Goal: Task Accomplishment & Management: Use online tool/utility

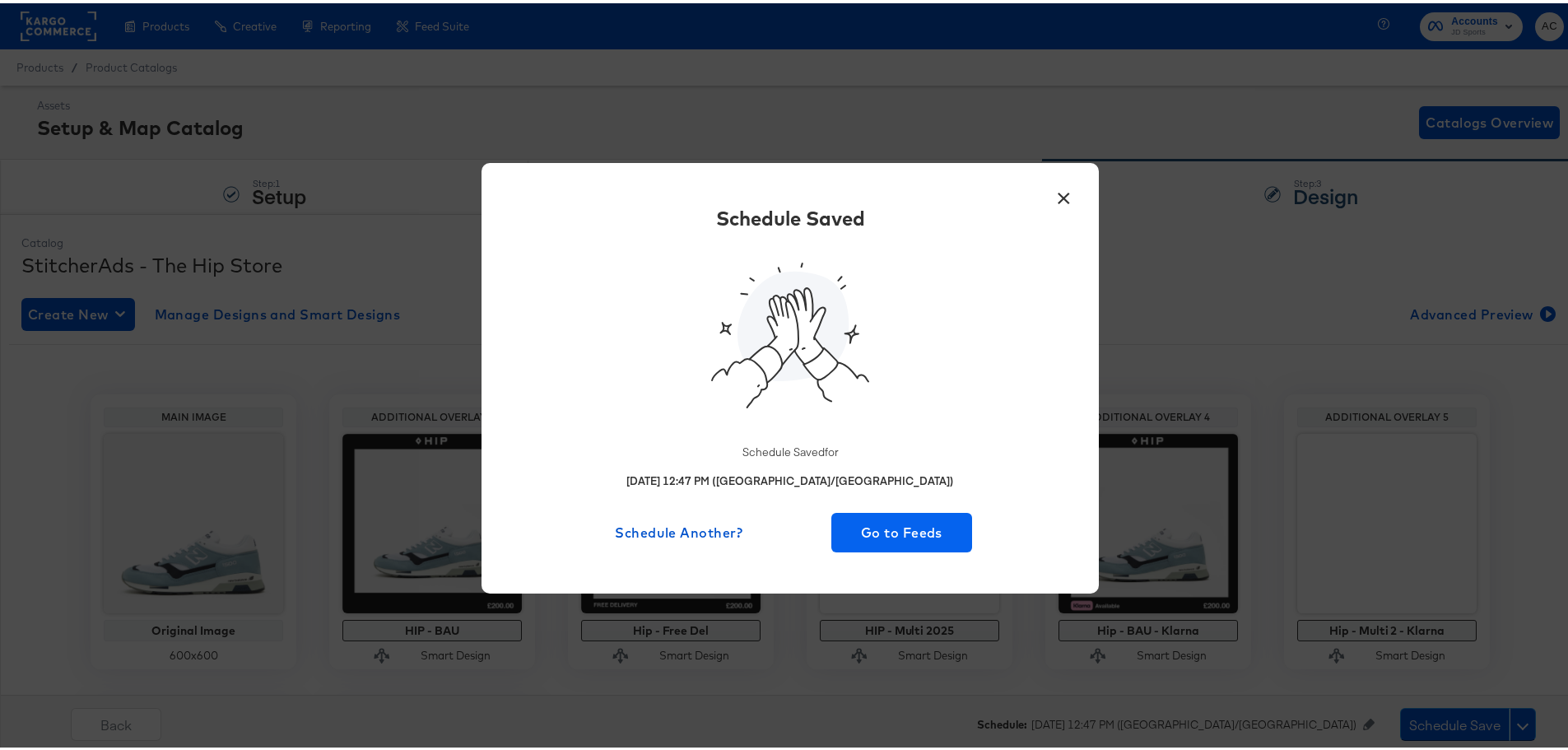
click at [935, 544] on button "Go to Feeds" at bounding box center [902, 530] width 141 height 40
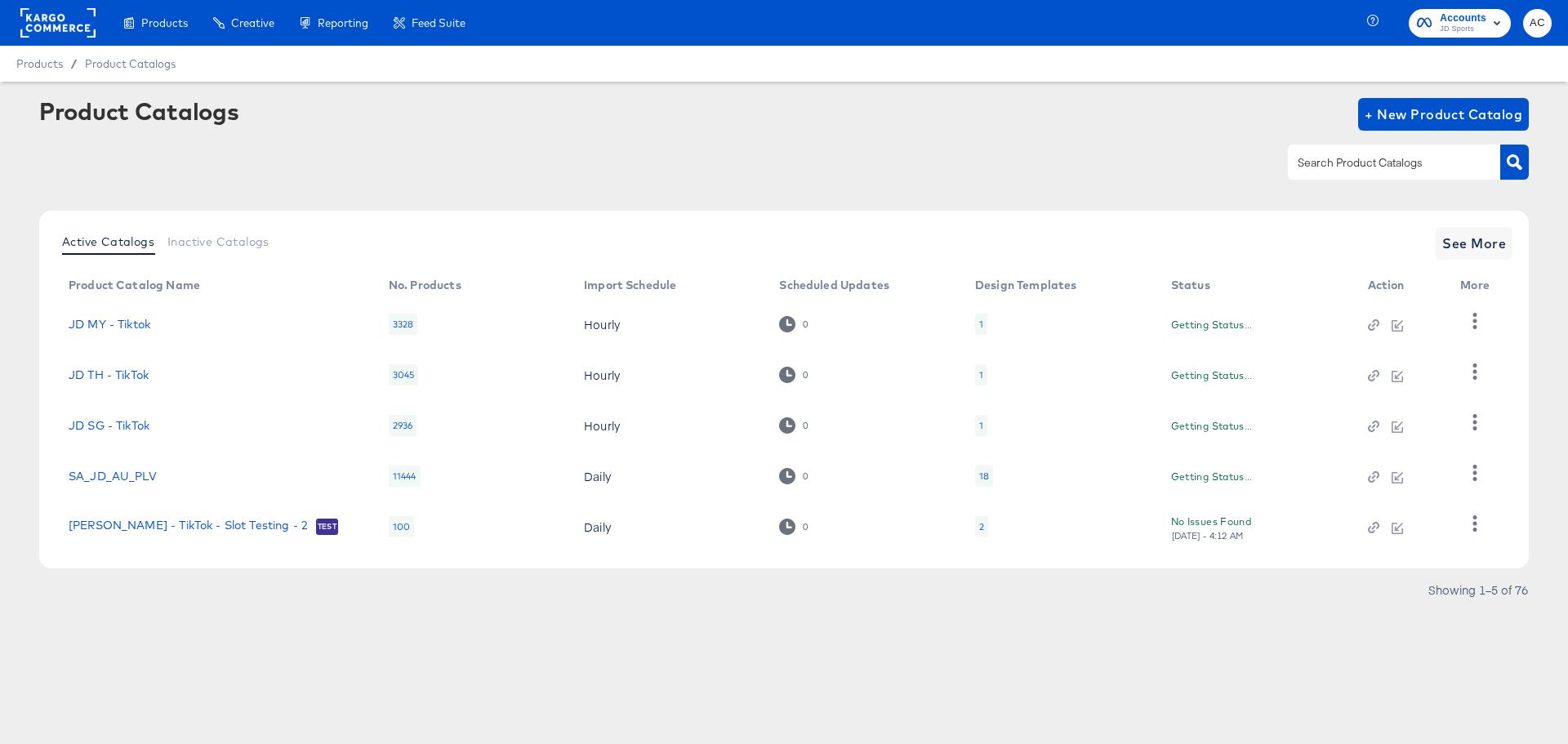
click at [1395, 156] on input "text" at bounding box center [1382, 163] width 174 height 19
type input "SIZE"
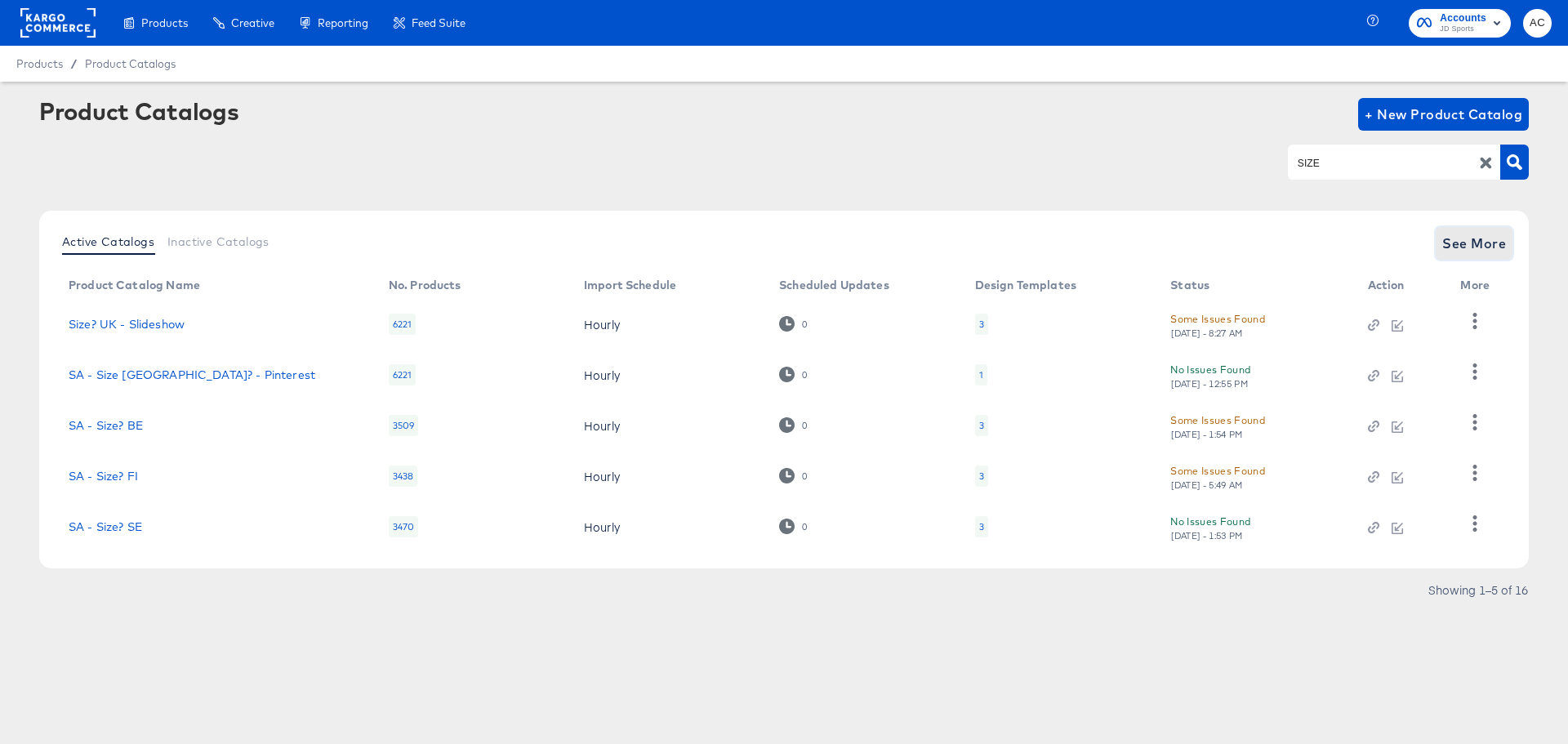
click at [1494, 256] on button "See More" at bounding box center [1474, 243] width 77 height 33
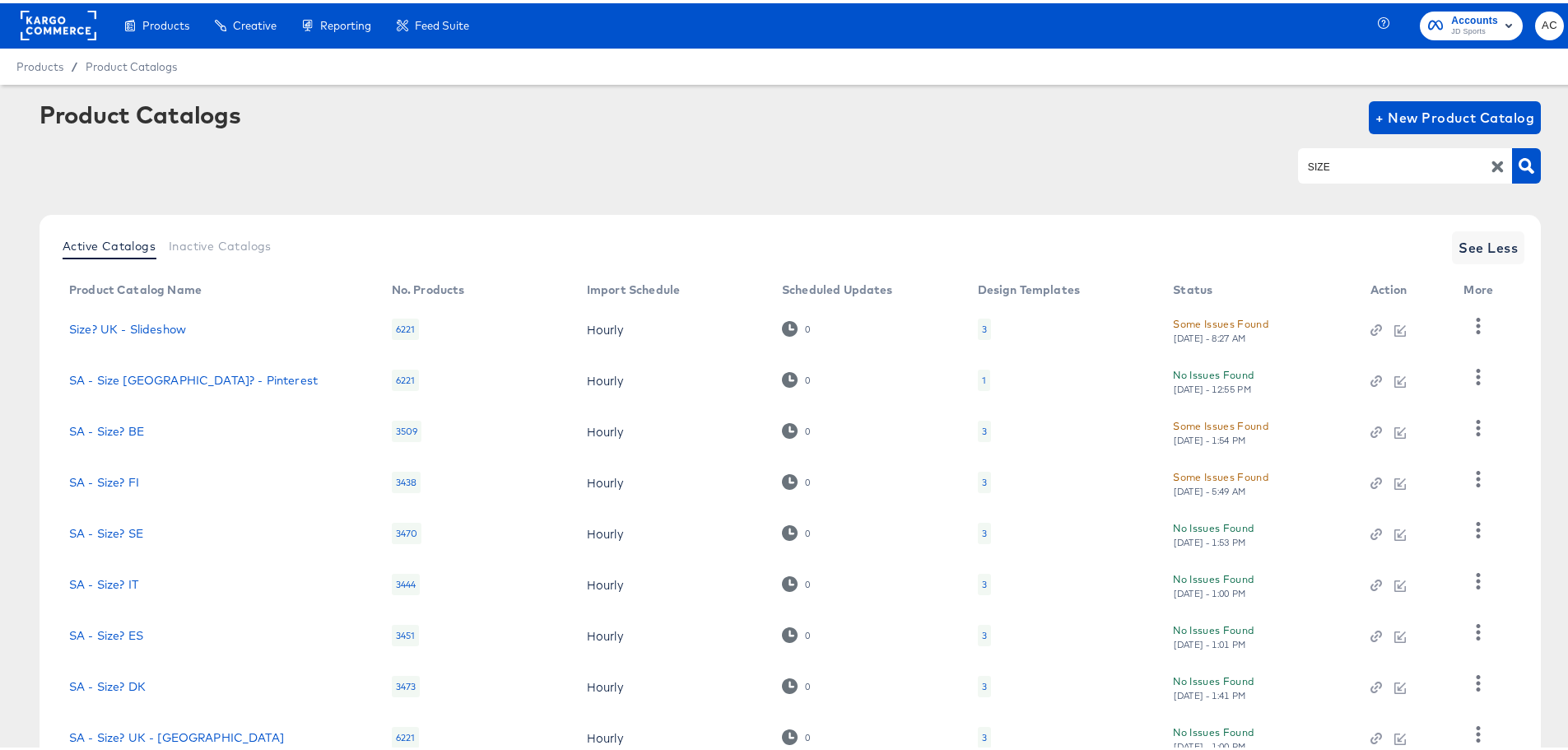
scroll to position [170, 0]
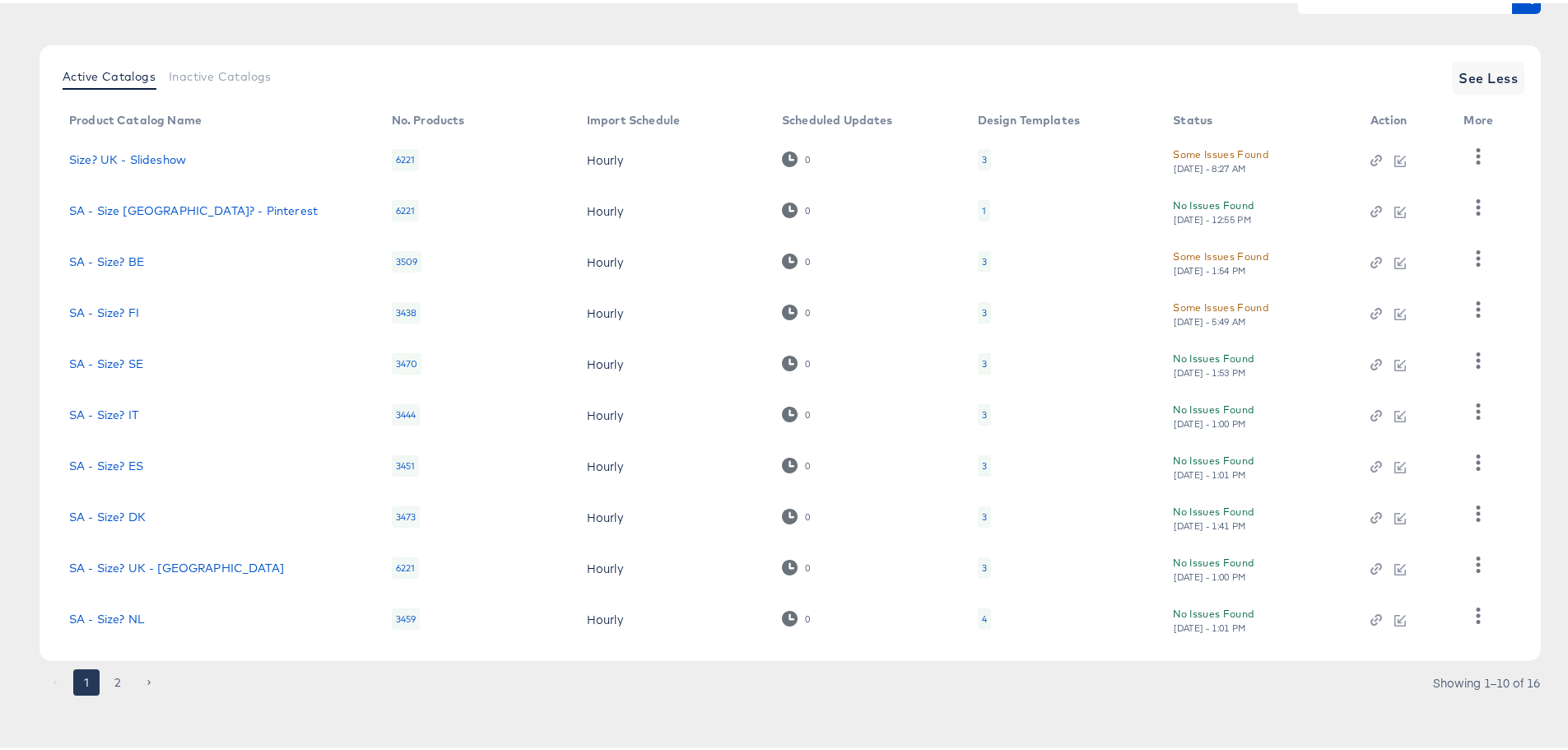
click at [122, 687] on button "2" at bounding box center [118, 679] width 26 height 26
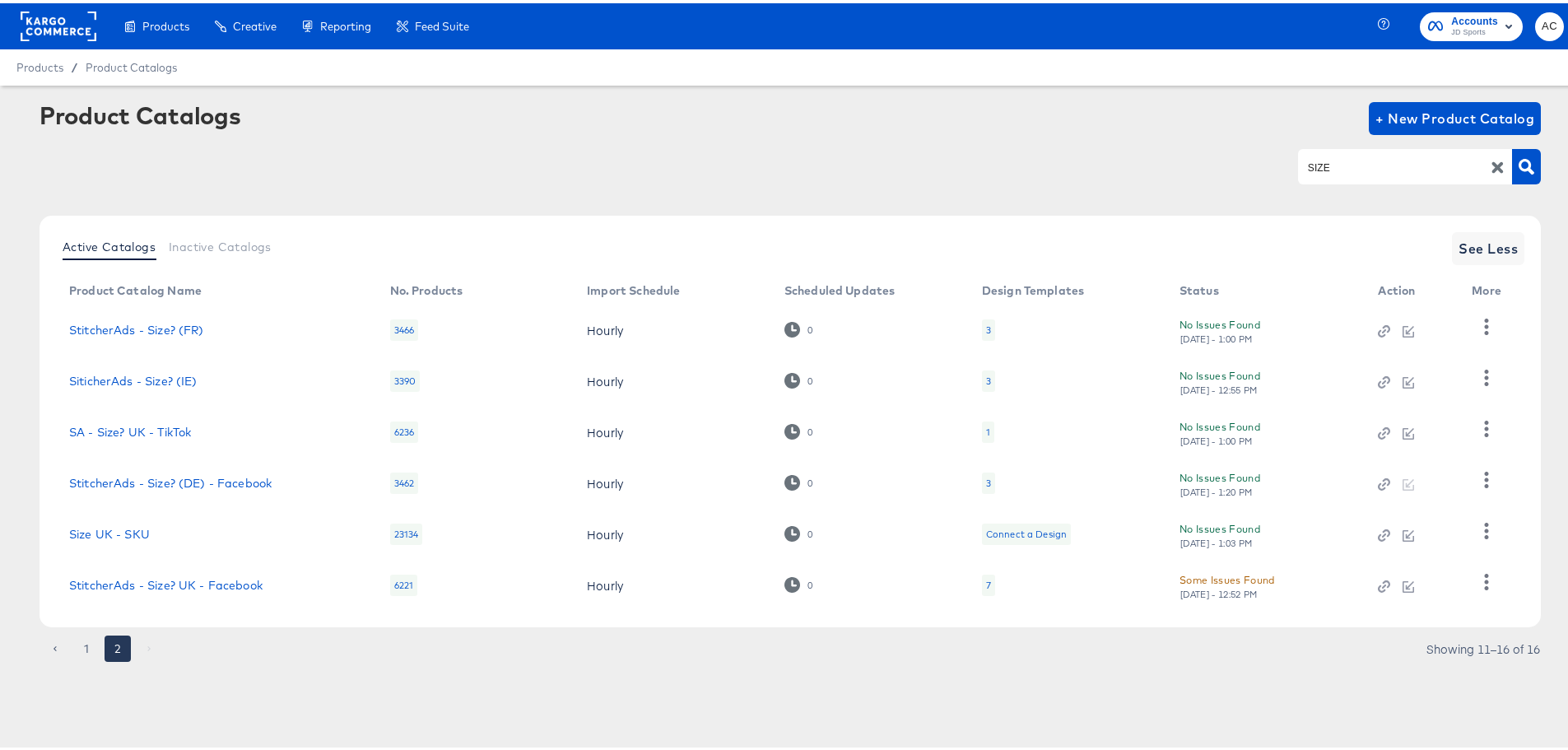
scroll to position [0, 0]
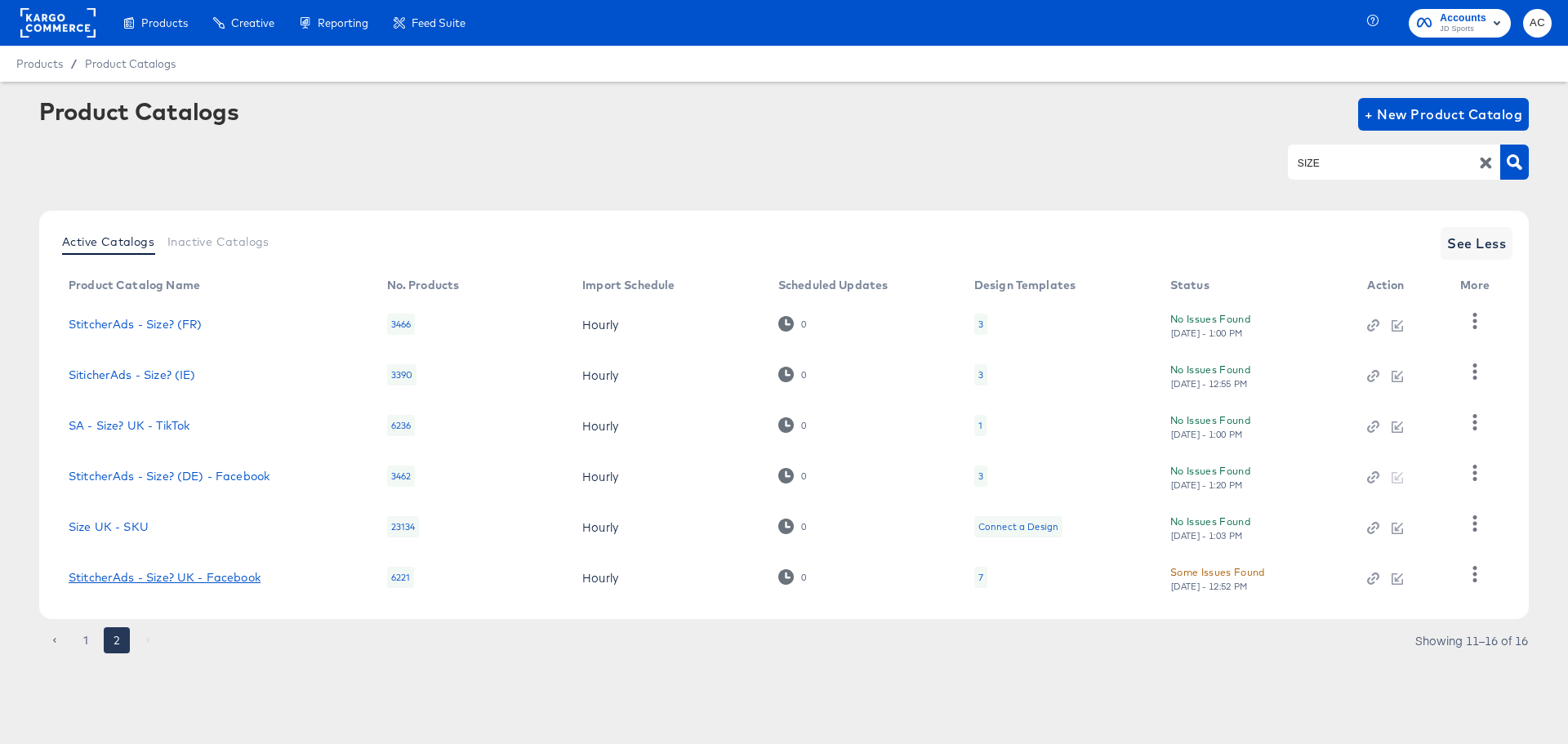
click at [188, 579] on link "StitcherAds - Size? UK - Facebook" at bounding box center [164, 578] width 192 height 13
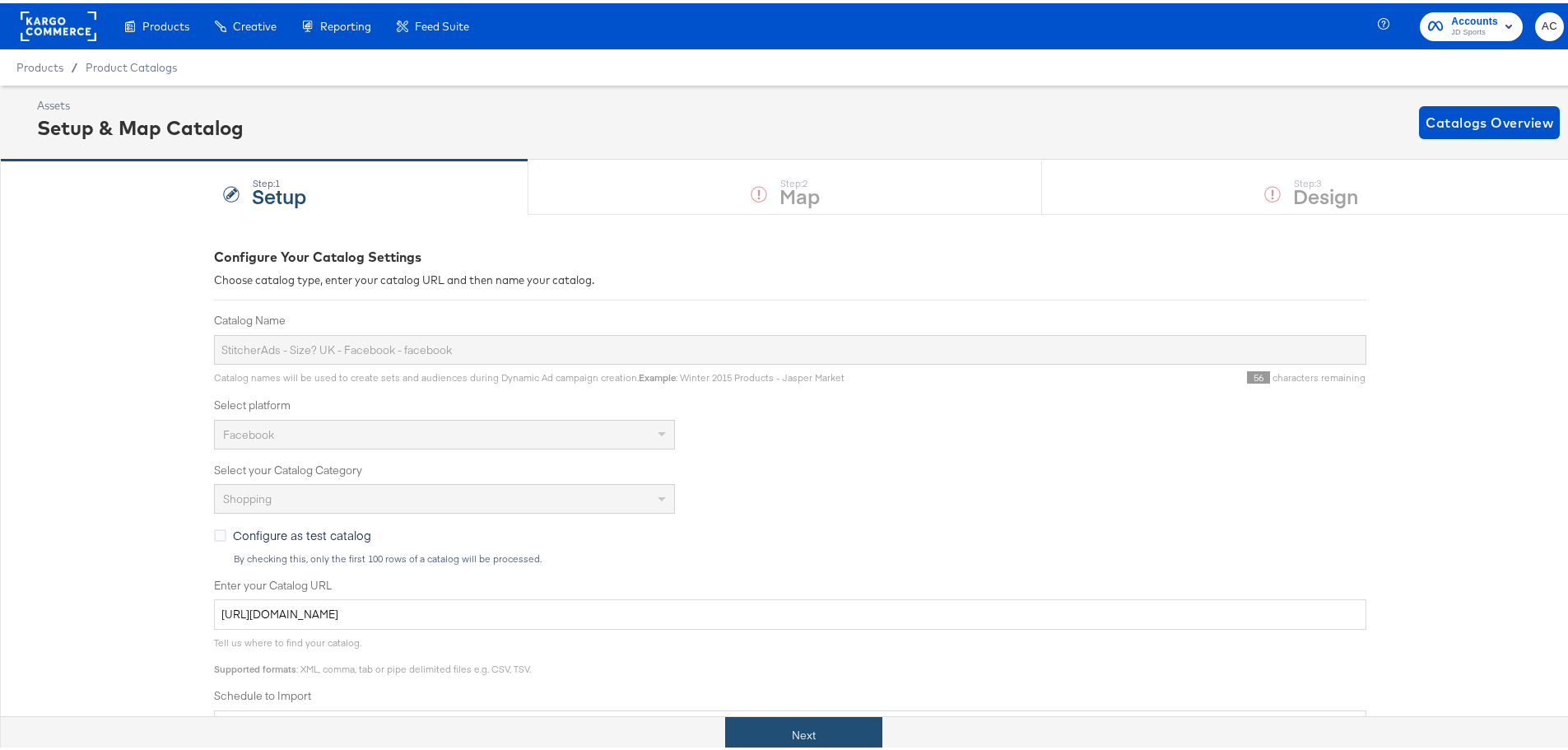
click at [837, 746] on button "Next" at bounding box center [803, 732] width 158 height 37
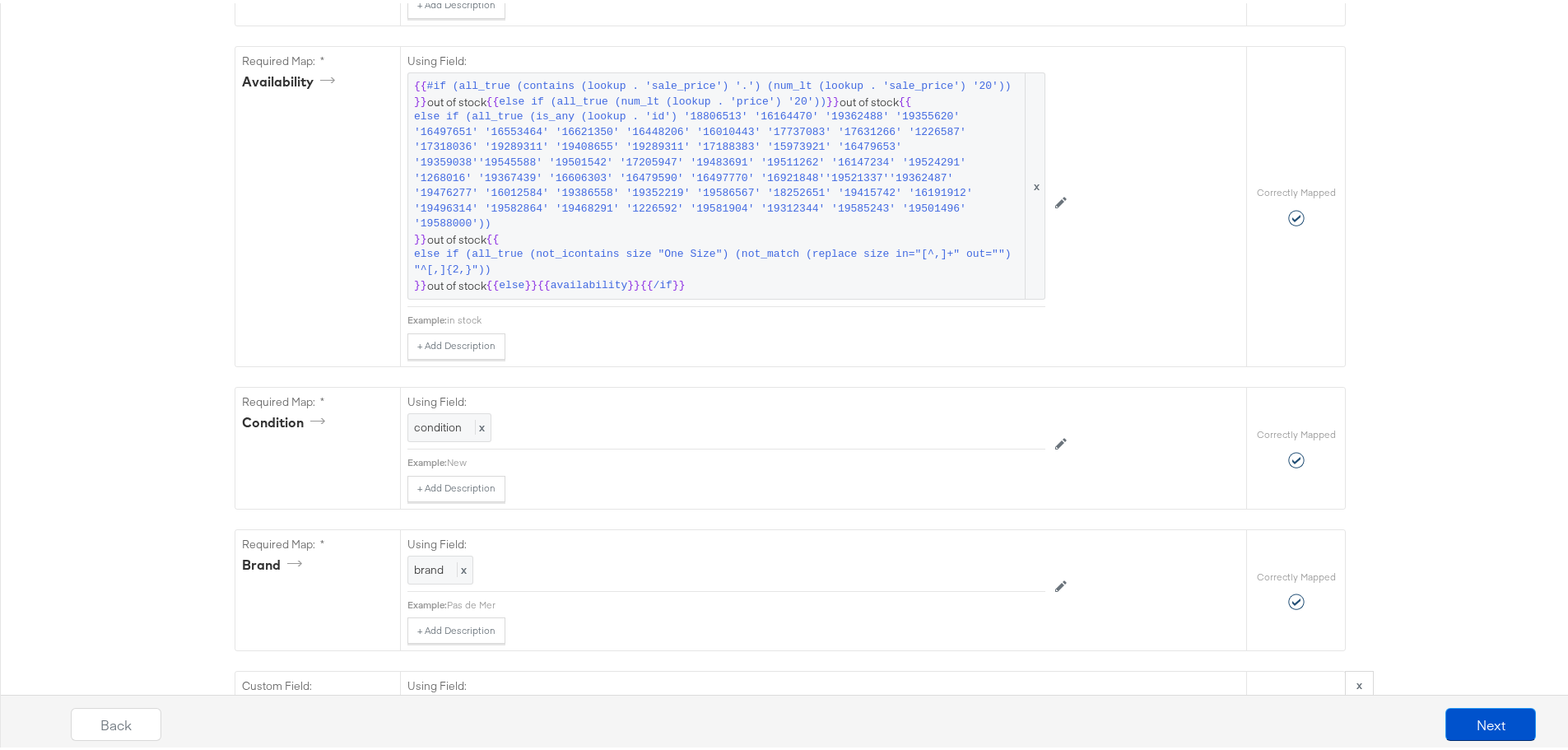
scroll to position [1483, 0]
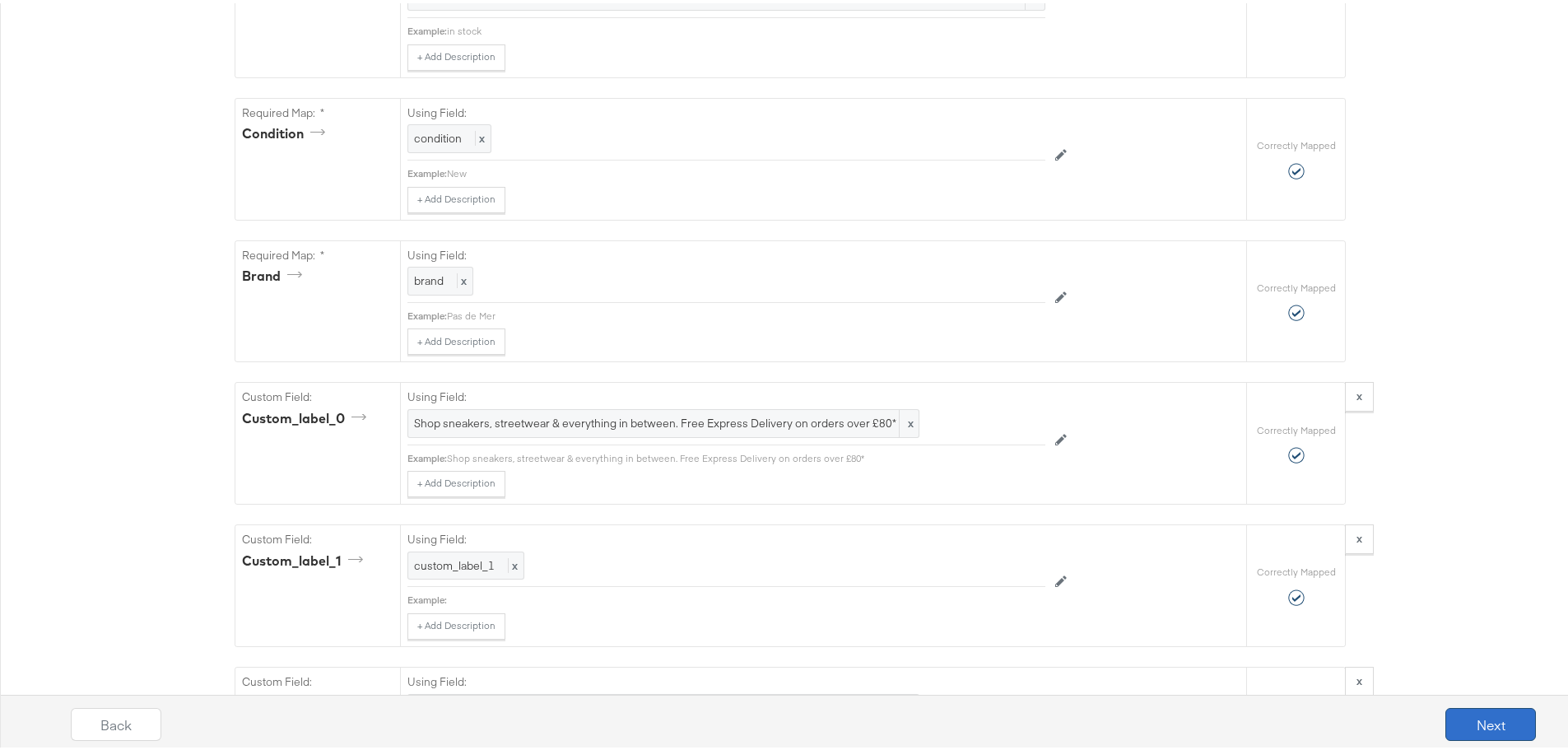
click at [1461, 720] on button "Next" at bounding box center [1491, 721] width 91 height 33
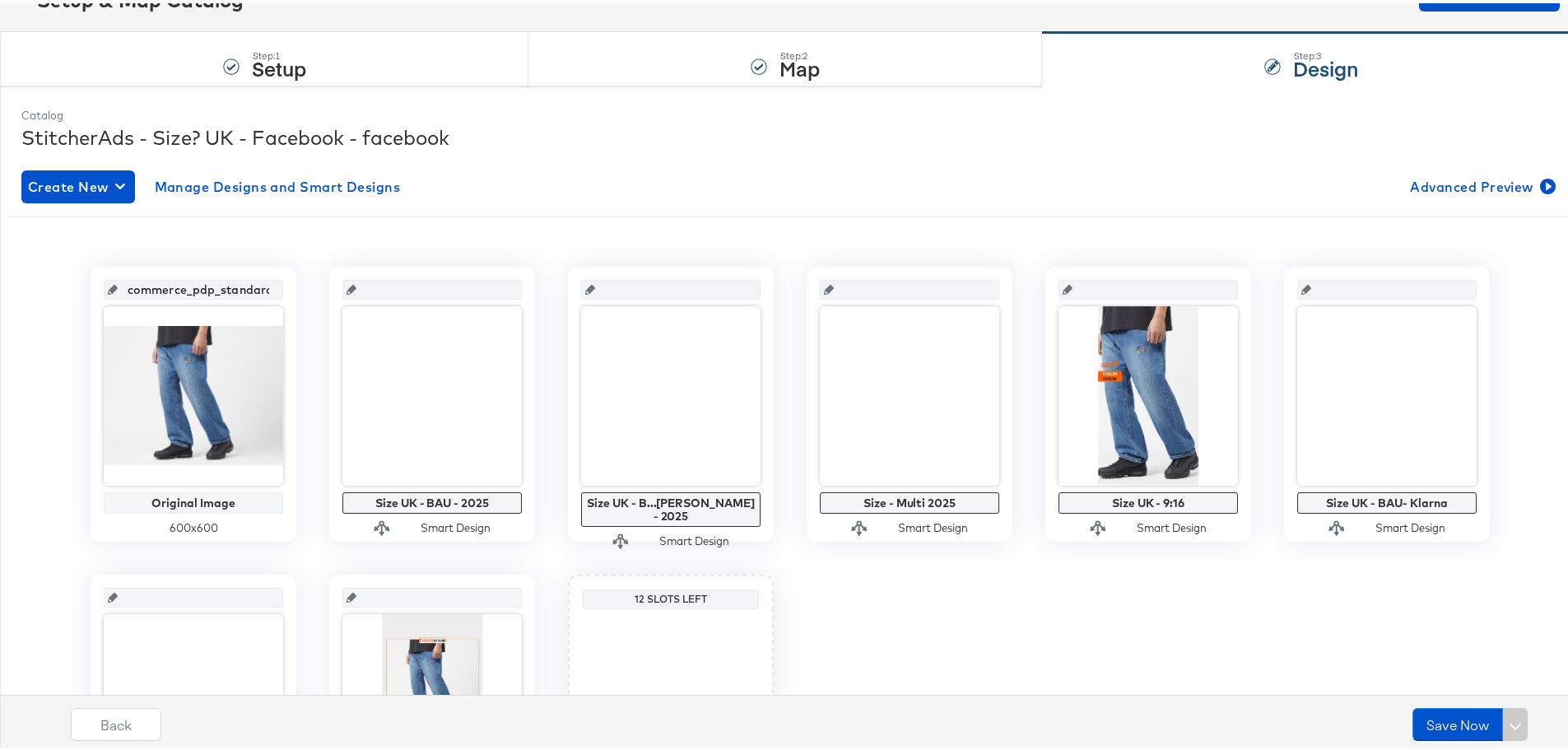
scroll to position [0, 0]
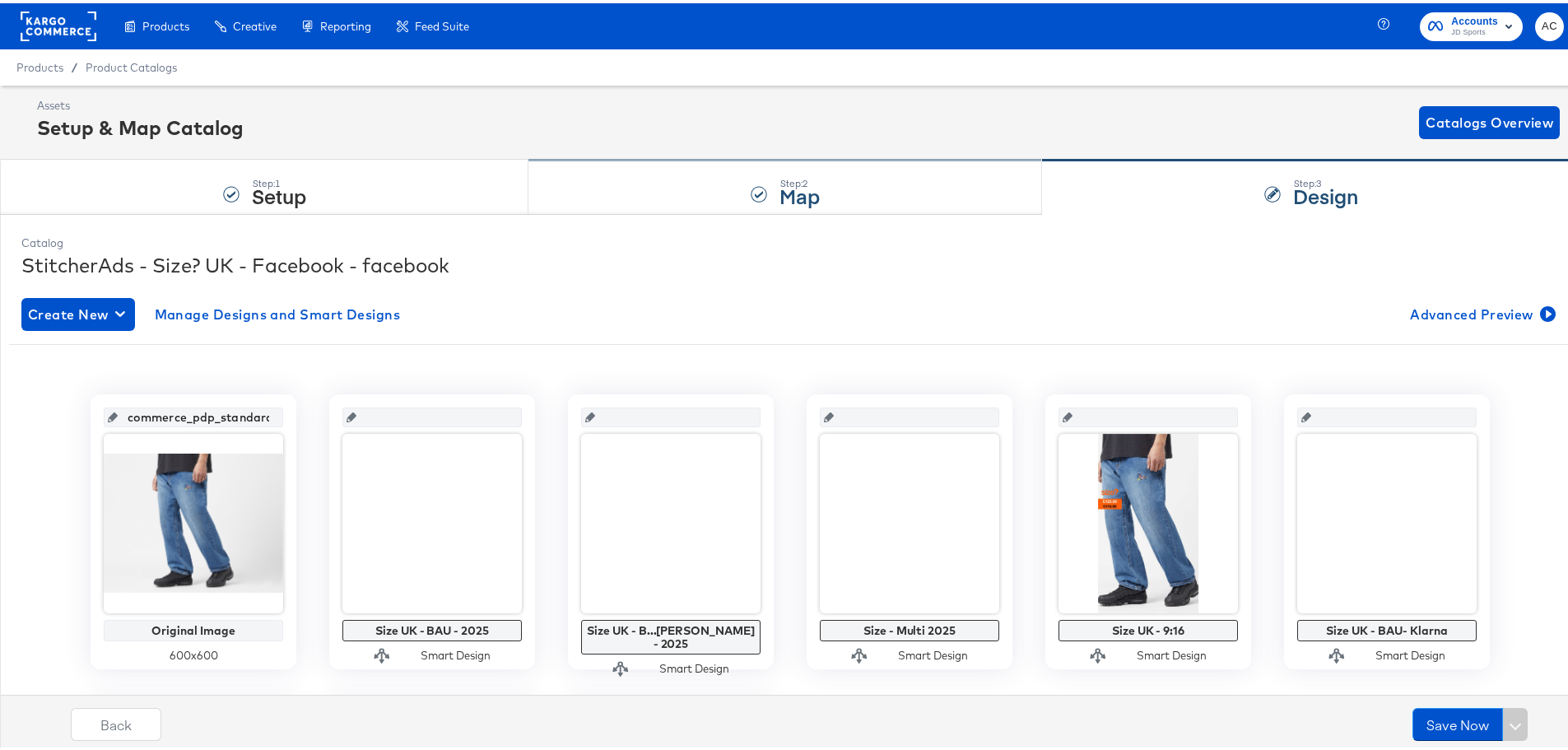
click at [780, 196] on strong "Map" at bounding box center [800, 192] width 41 height 27
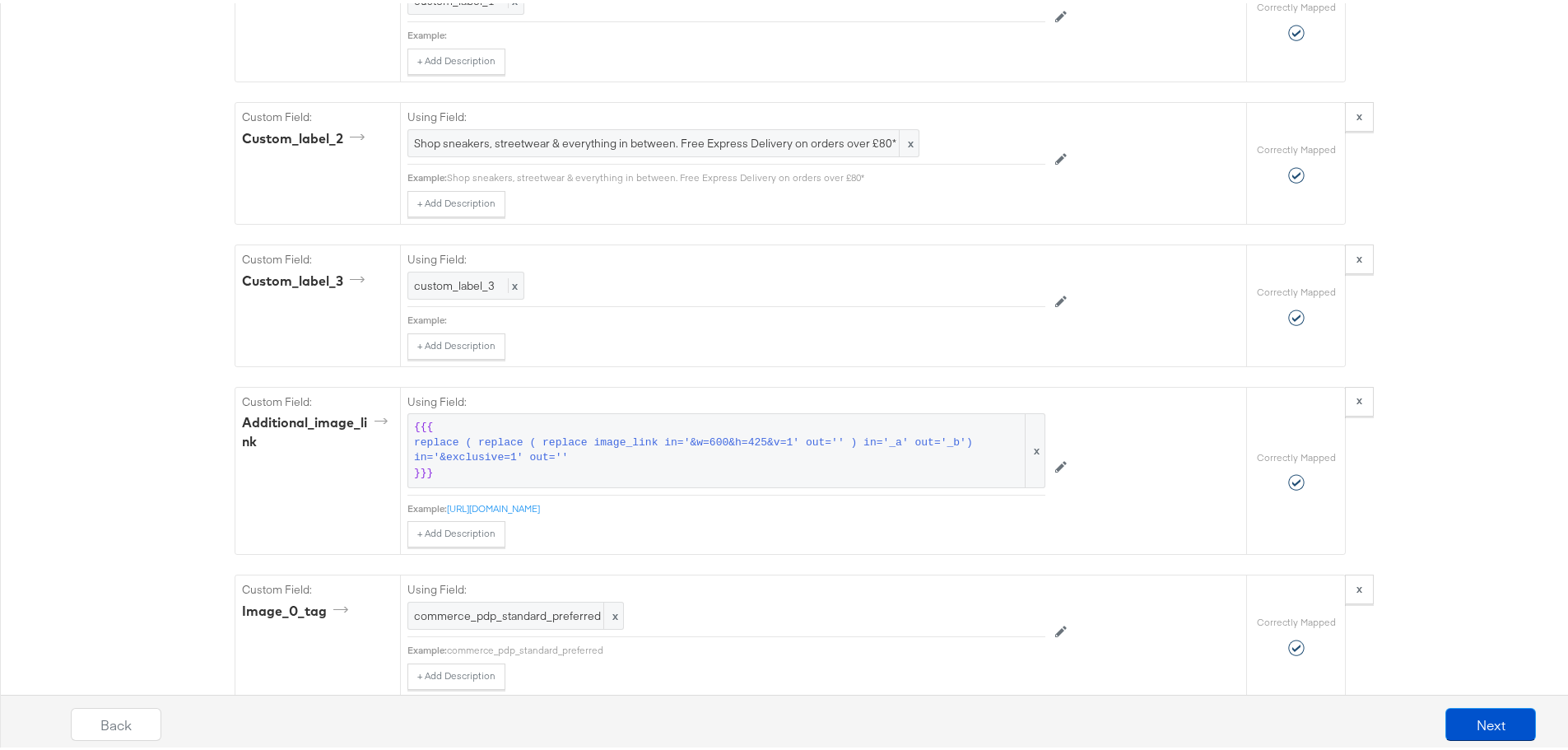
scroll to position [2059, 0]
